Goal: Task Accomplishment & Management: Manage account settings

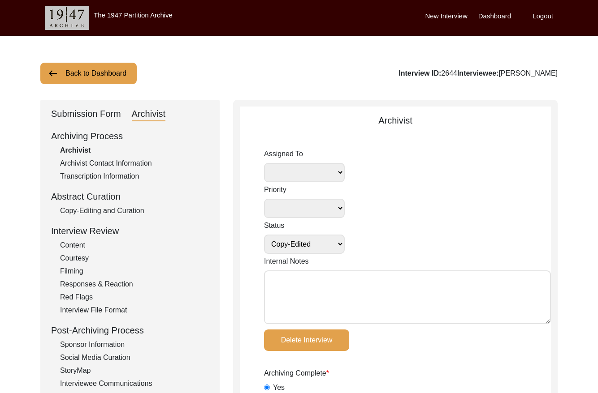
select select "Copy-Edited"
click at [116, 66] on button "Back to Dashboard" at bounding box center [88, 74] width 96 height 22
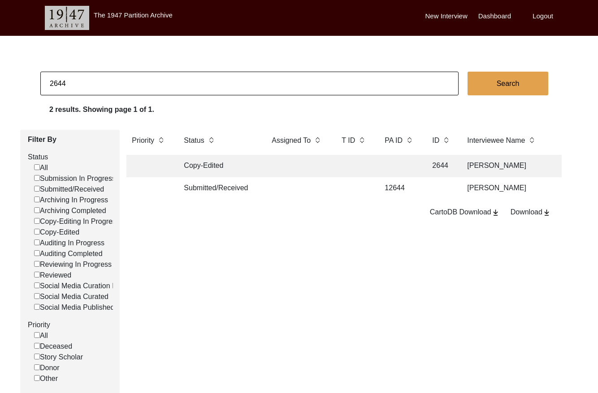
click at [125, 86] on input "2644" at bounding box center [249, 84] width 418 height 24
checkbox input "false"
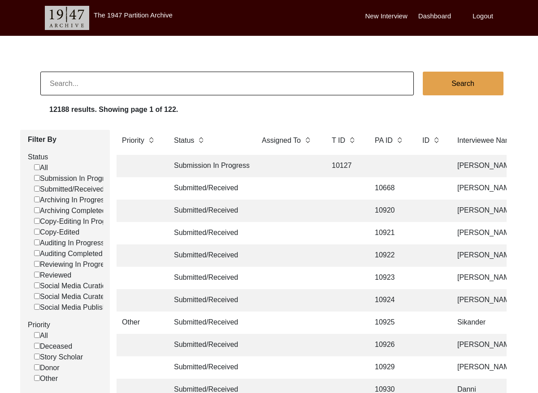
click at [484, 17] on label "Logout" at bounding box center [482, 16] width 21 height 10
